Goal: Use online tool/utility

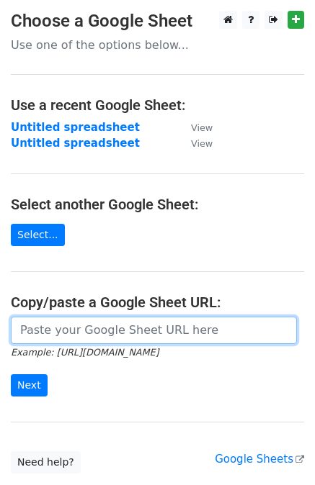
click at [98, 330] on input "url" at bounding box center [154, 330] width 286 height 27
paste input "[URL][DOMAIN_NAME]"
type input "[URL][DOMAIN_NAME]"
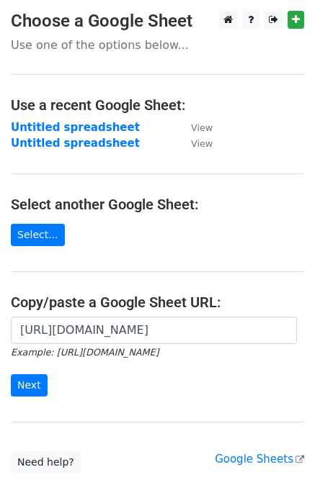
scroll to position [0, 0]
click at [31, 384] on input "Next" at bounding box center [29, 385] width 37 height 22
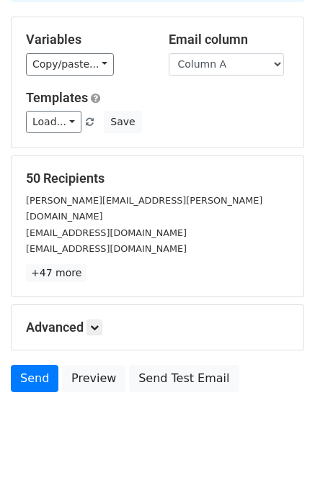
scroll to position [120, 0]
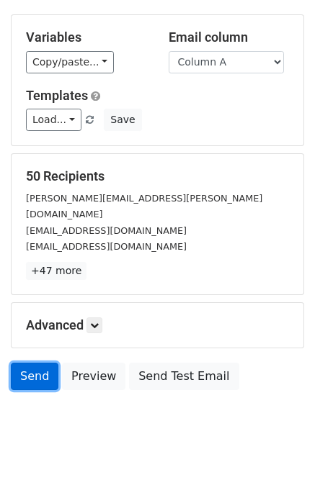
click at [31, 363] on link "Send" at bounding box center [35, 376] width 48 height 27
